Goal: Information Seeking & Learning: Learn about a topic

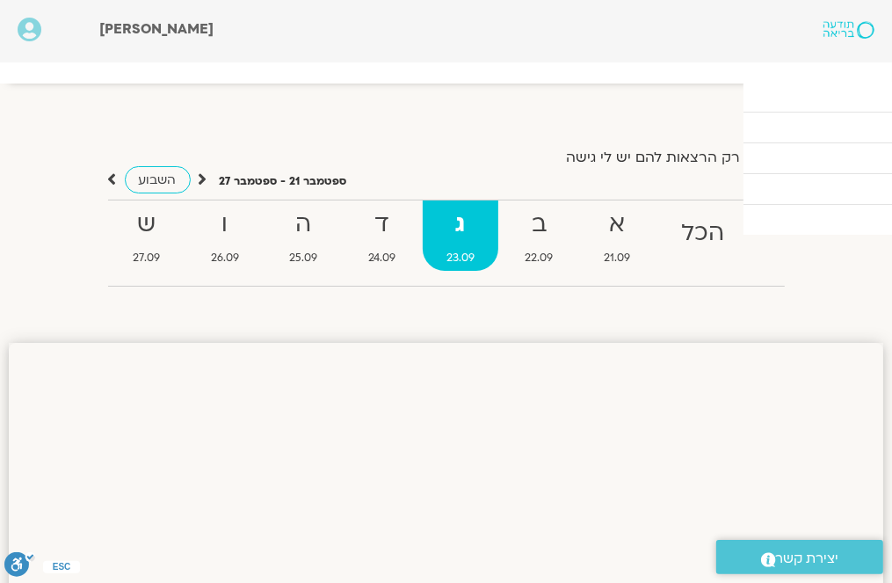
click at [0, 0] on link "ההקלטות שלי" at bounding box center [0, 0] width 0 height 0
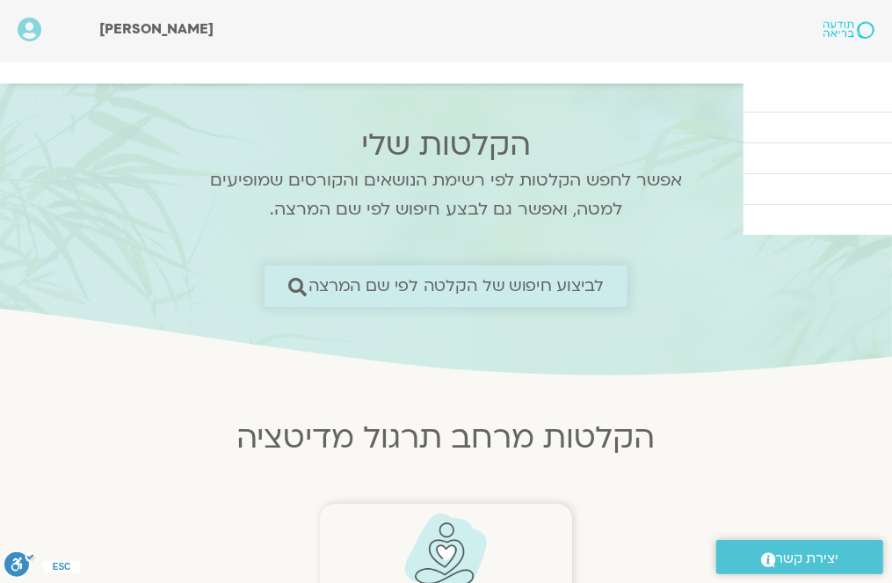
click at [499, 295] on span "לביצוע חיפוש של הקלטה לפי שם המרצה" at bounding box center [457, 286] width 296 height 18
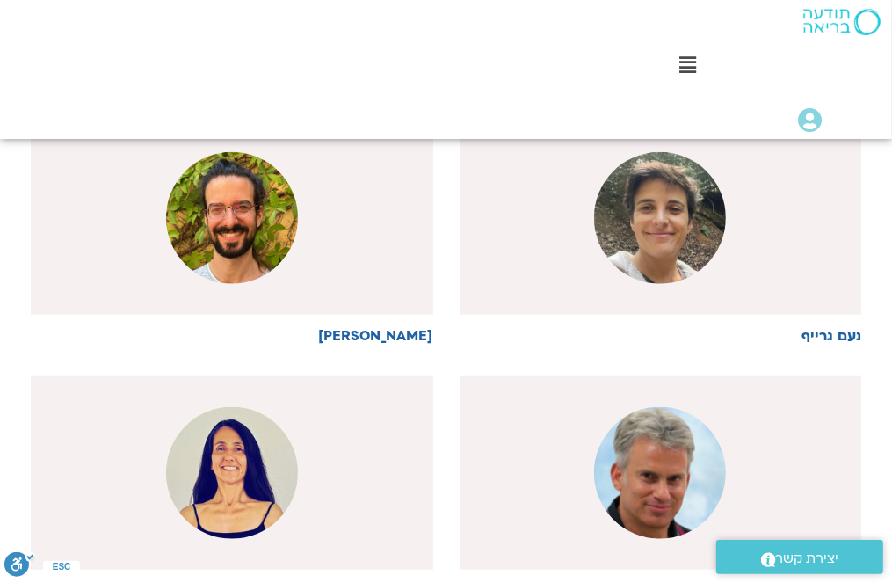
scroll to position [1113, 0]
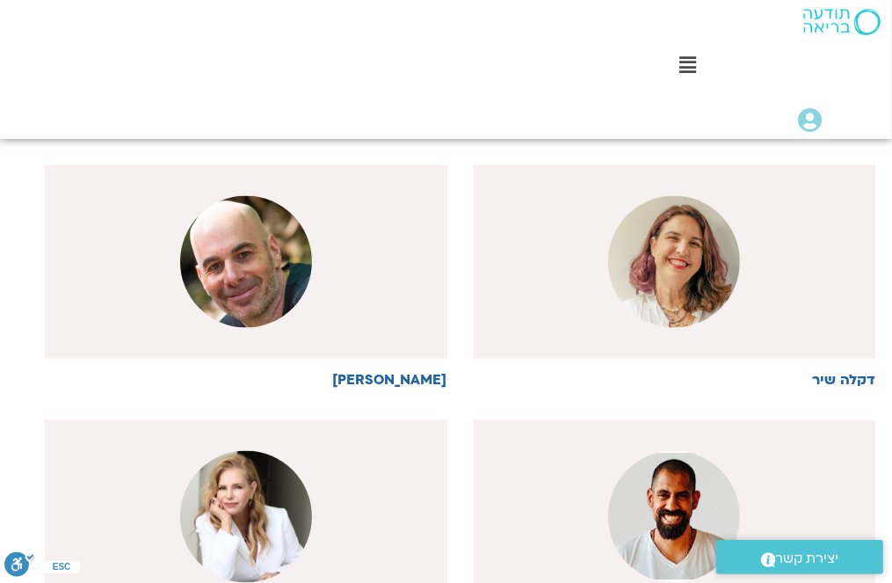
scroll to position [1113, 0]
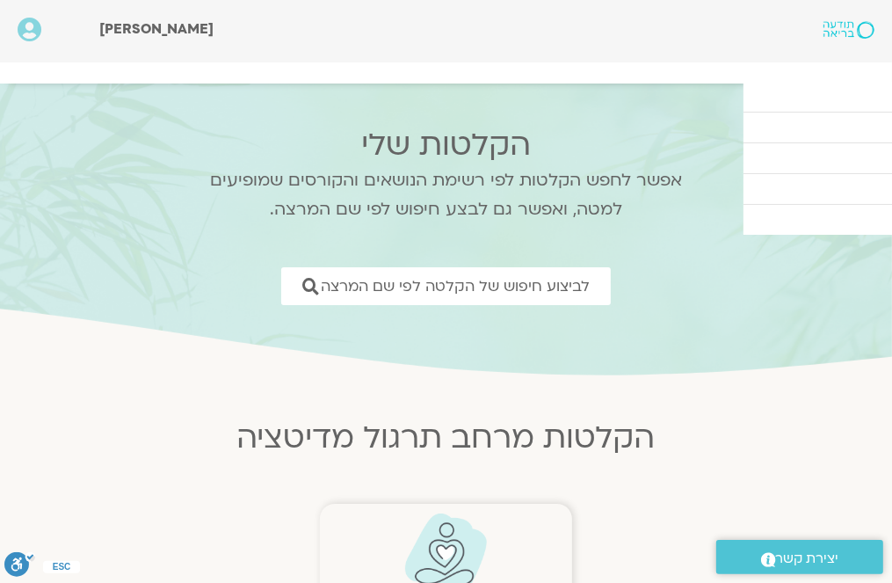
click at [443, 564] on img at bounding box center [446, 557] width 87 height 90
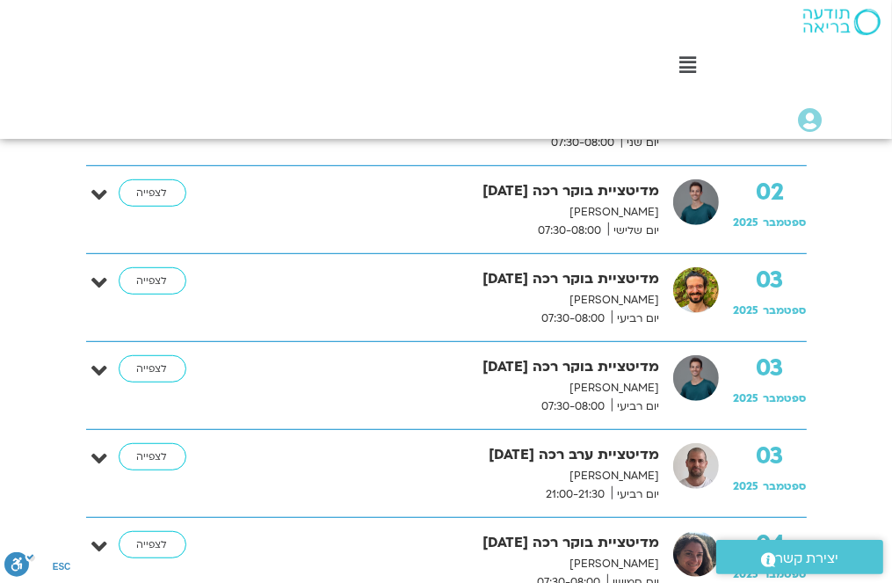
scroll to position [633, 0]
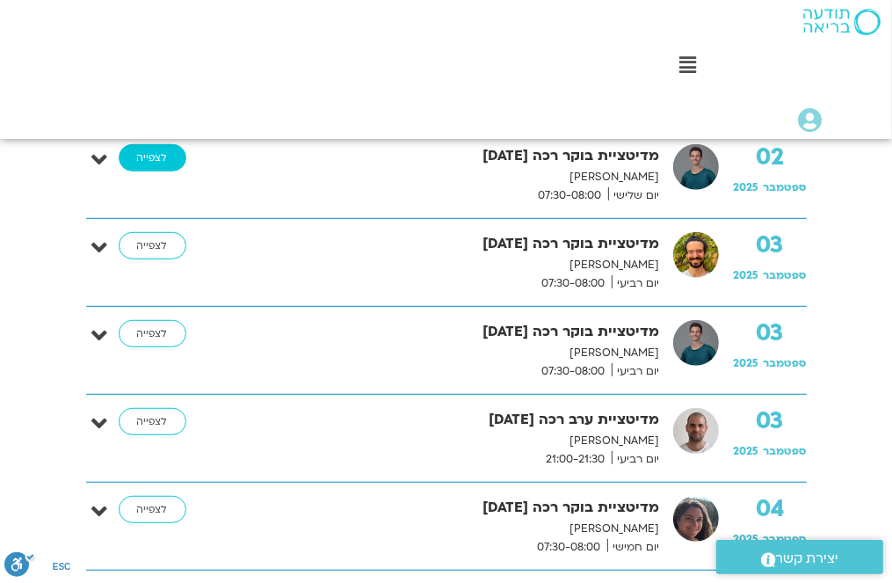
click at [146, 144] on link "לצפייה" at bounding box center [153, 158] width 68 height 28
